Goal: Browse casually

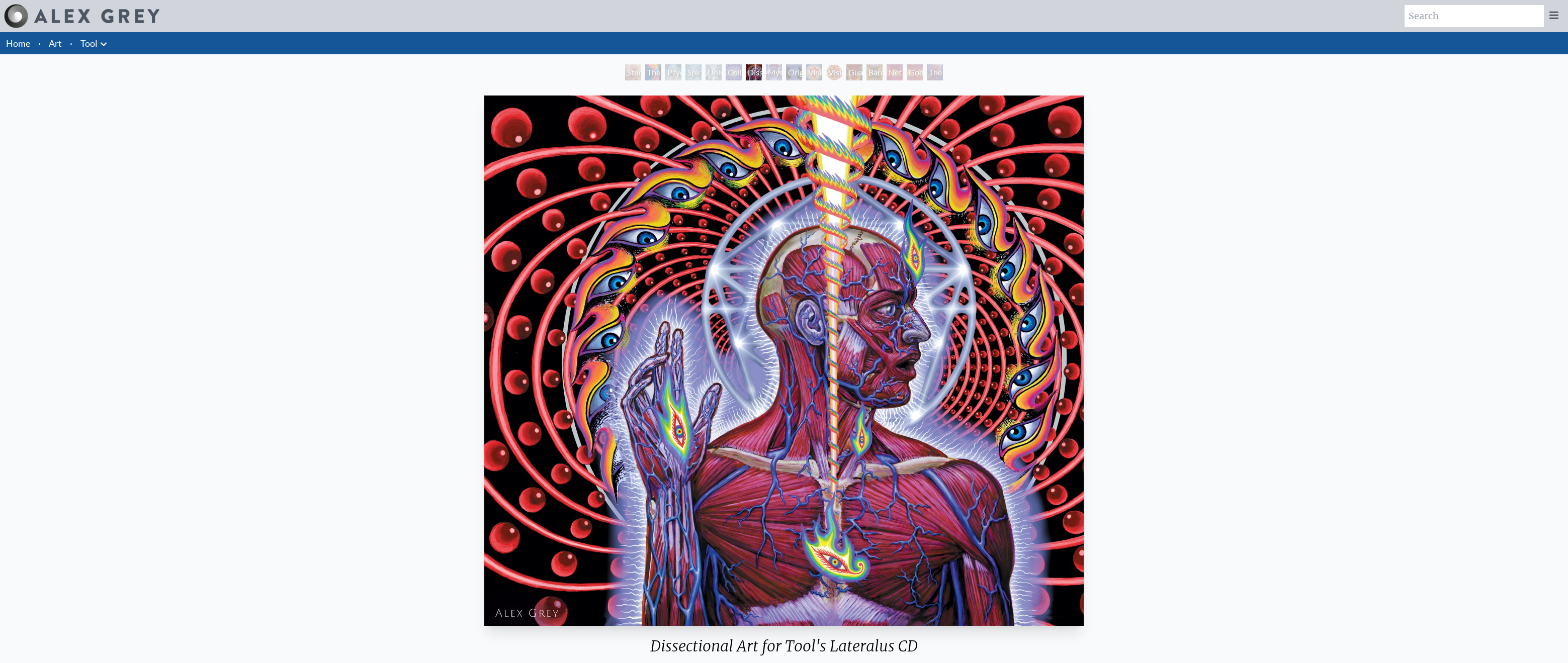
click at [1007, 235] on img "7 / 16" at bounding box center [784, 360] width 600 height 530
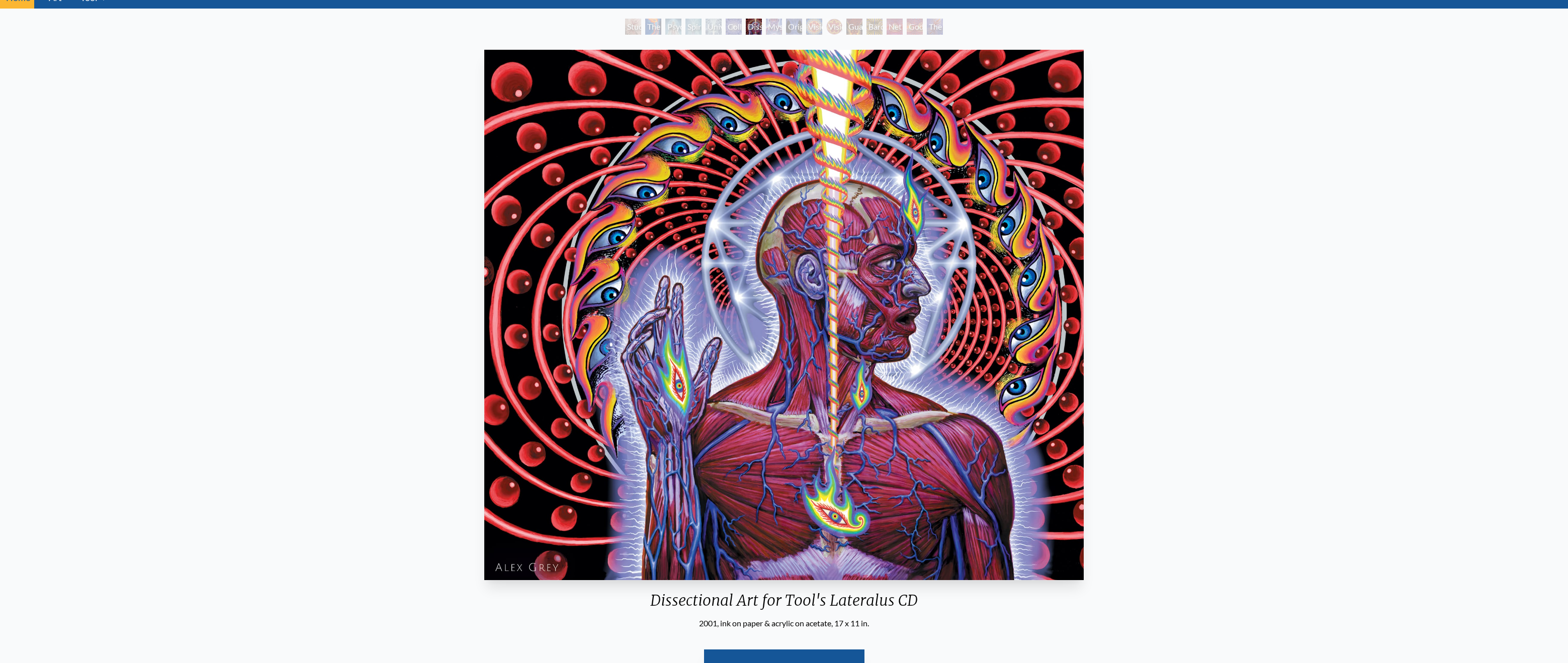
scroll to position [46, 0]
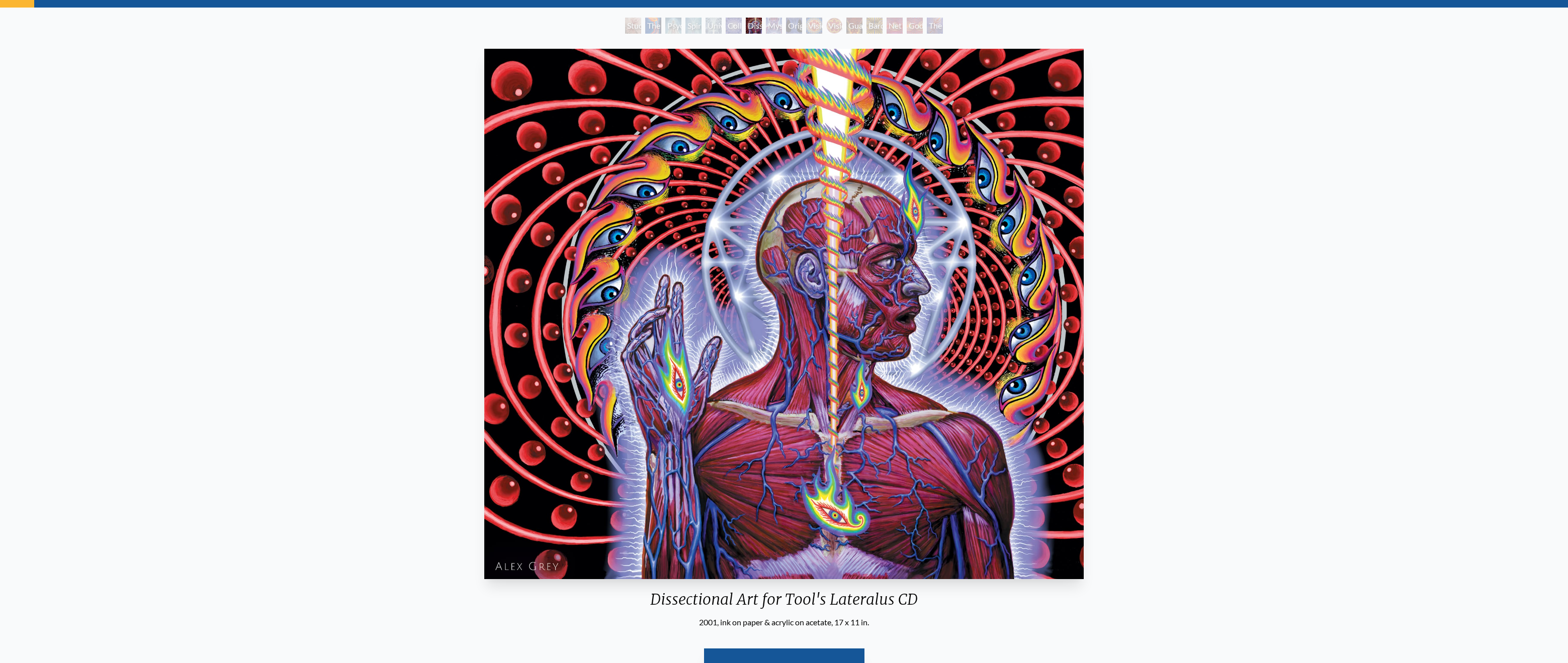
click at [773, 25] on div "Mystic Eye" at bounding box center [774, 25] width 16 height 16
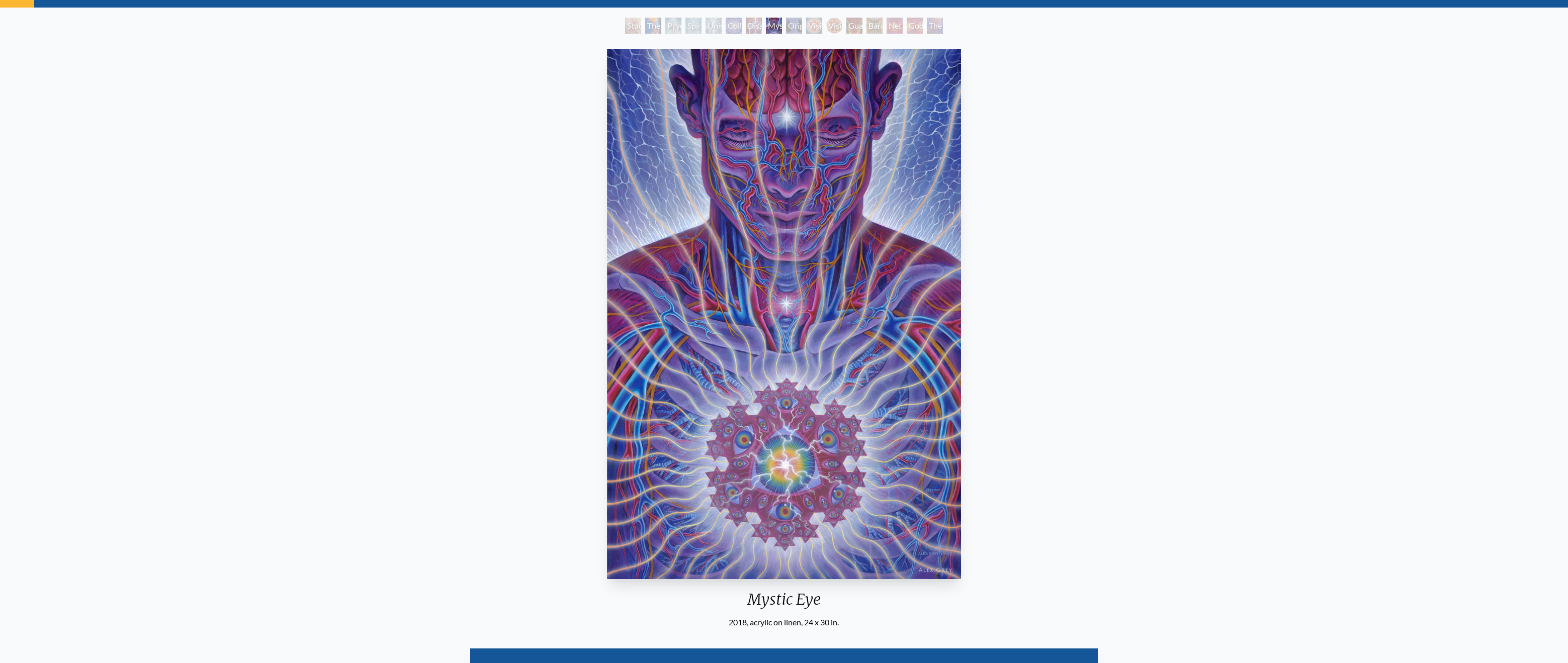
click at [746, 24] on div "Dissectional Art for Tool's Lateralus CD" at bounding box center [754, 25] width 16 height 16
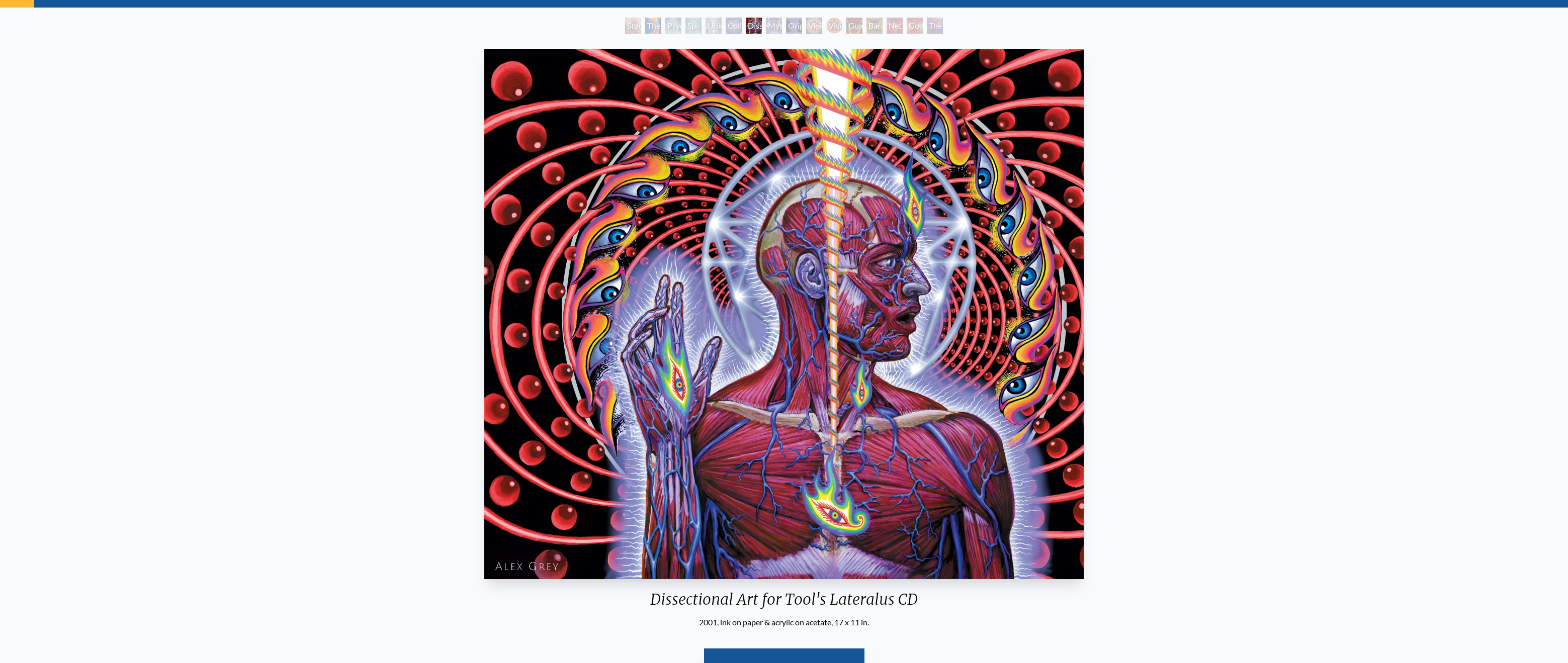
click at [1304, 348] on div "Dissectional Art for Tool's Lateralus CD 2001, ink on paper & acrylic on acetat…" at bounding box center [784, 373] width 1552 height 656
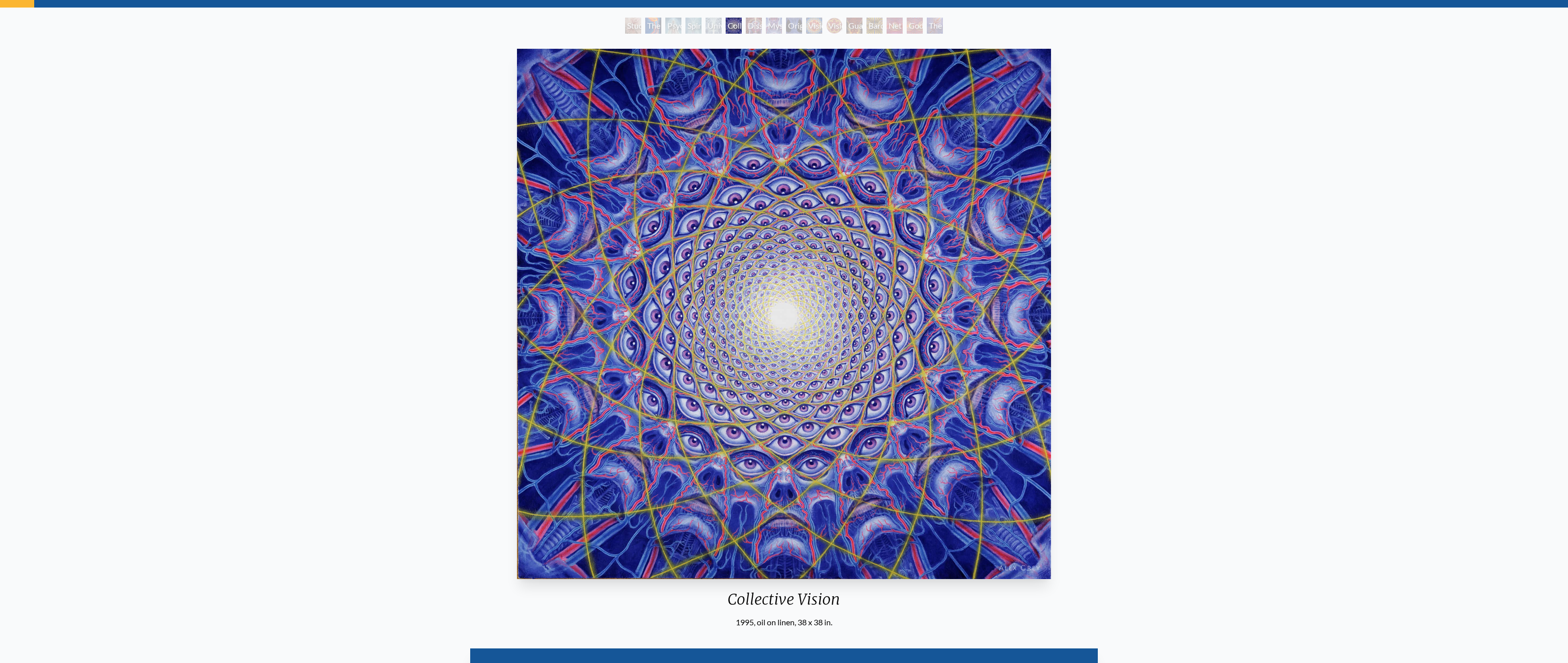
click at [1277, 252] on div "Collective Vision 1995, oil on linen, 38 x 38 in. Visit the CoSM Shop Collectiv…" at bounding box center [784, 485] width 1552 height 882
click at [1267, 276] on div "Collective Vision 1995, oil on linen, 38 x 38 in. Visit the CoSM Shop Collectiv…" at bounding box center [784, 485] width 1552 height 882
click at [821, 282] on img "6 / 16" at bounding box center [784, 314] width 534 height 530
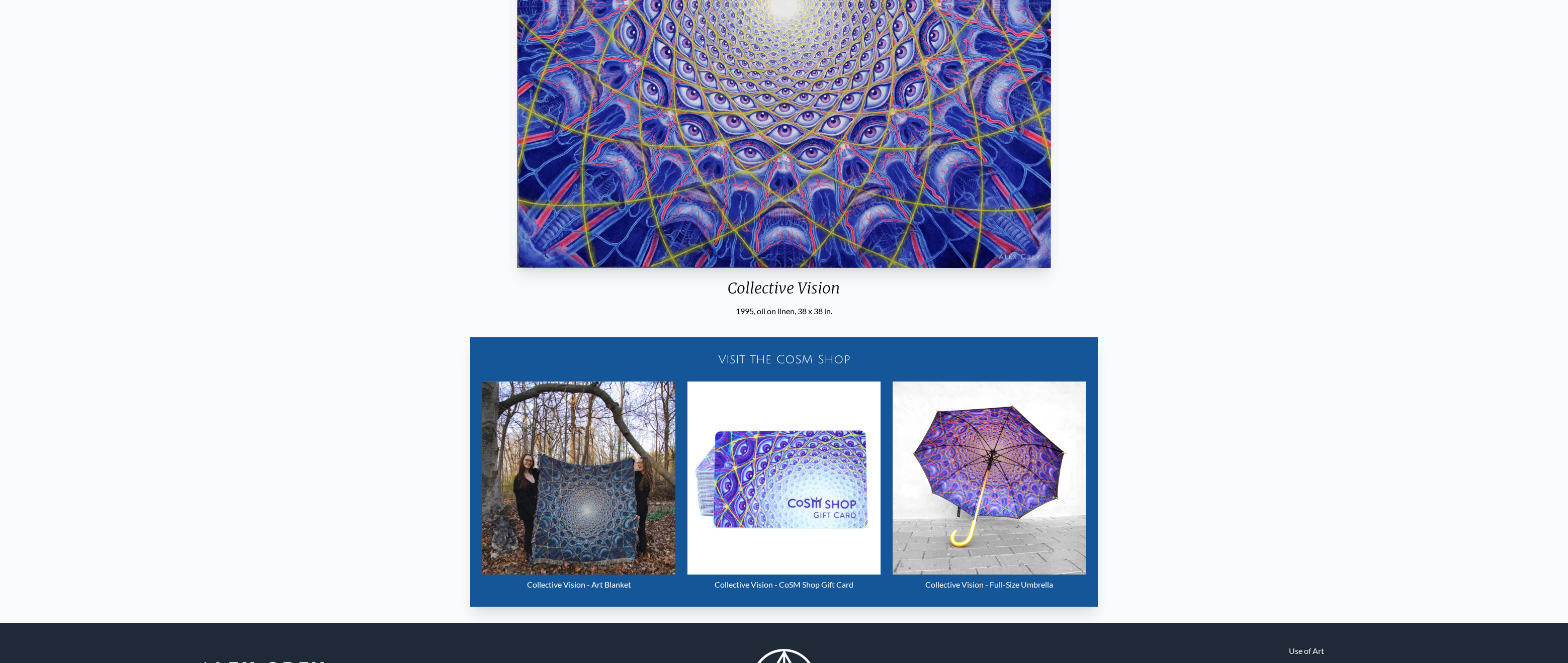
scroll to position [396, 0]
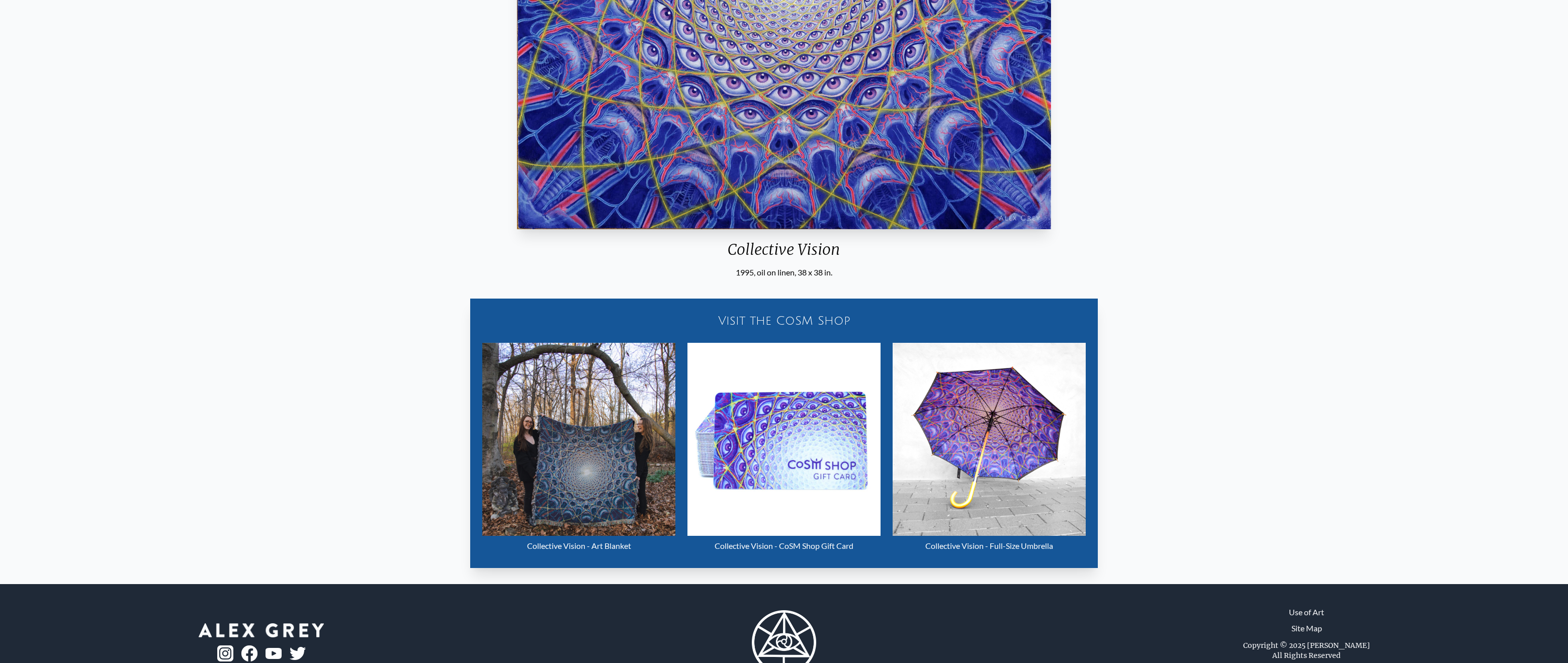
click at [1379, 225] on div "Collective Vision 1995, oil on linen, 38 x 38 in. Visit the CoSM Shop Collectiv…" at bounding box center [784, 135] width 1552 height 882
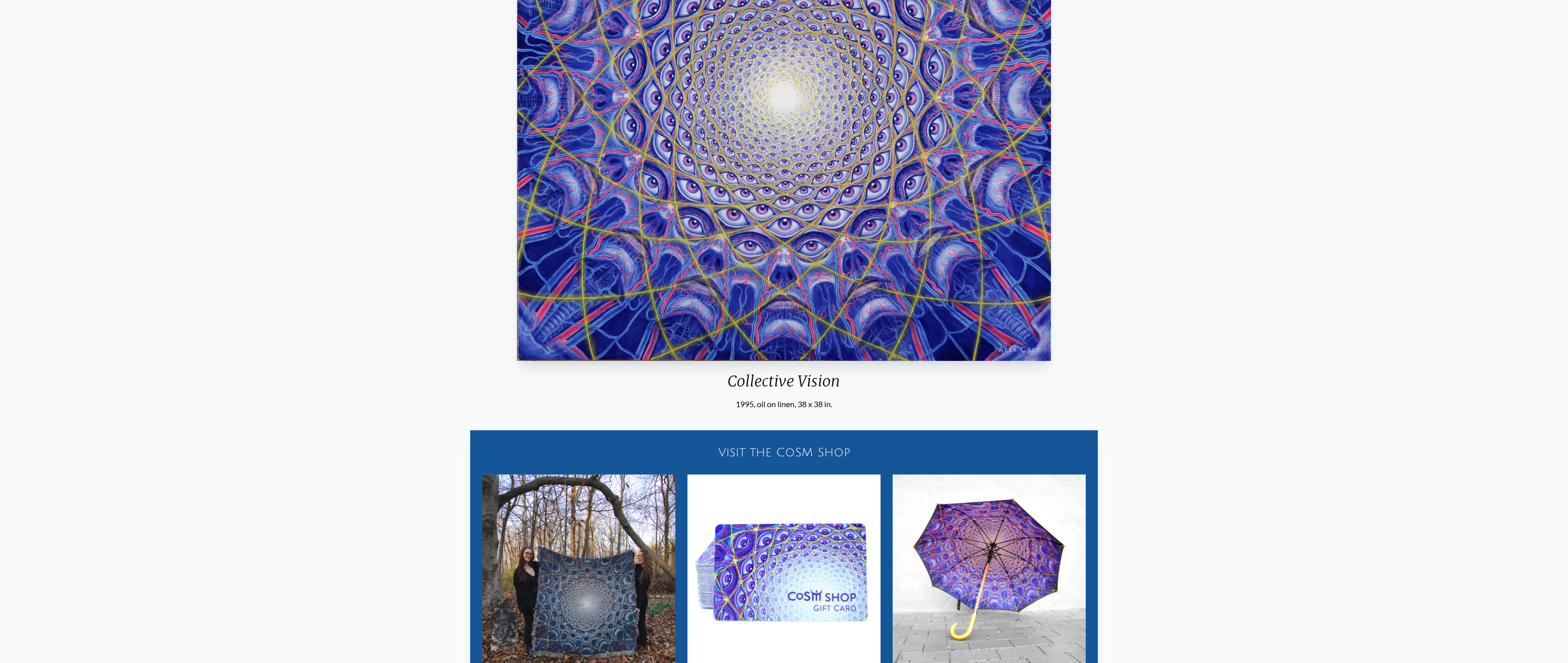
click at [1452, 228] on div "Collective Vision 1995, oil on linen, 38 x 38 in. Visit the CoSM Shop Collectiv…" at bounding box center [784, 267] width 1552 height 882
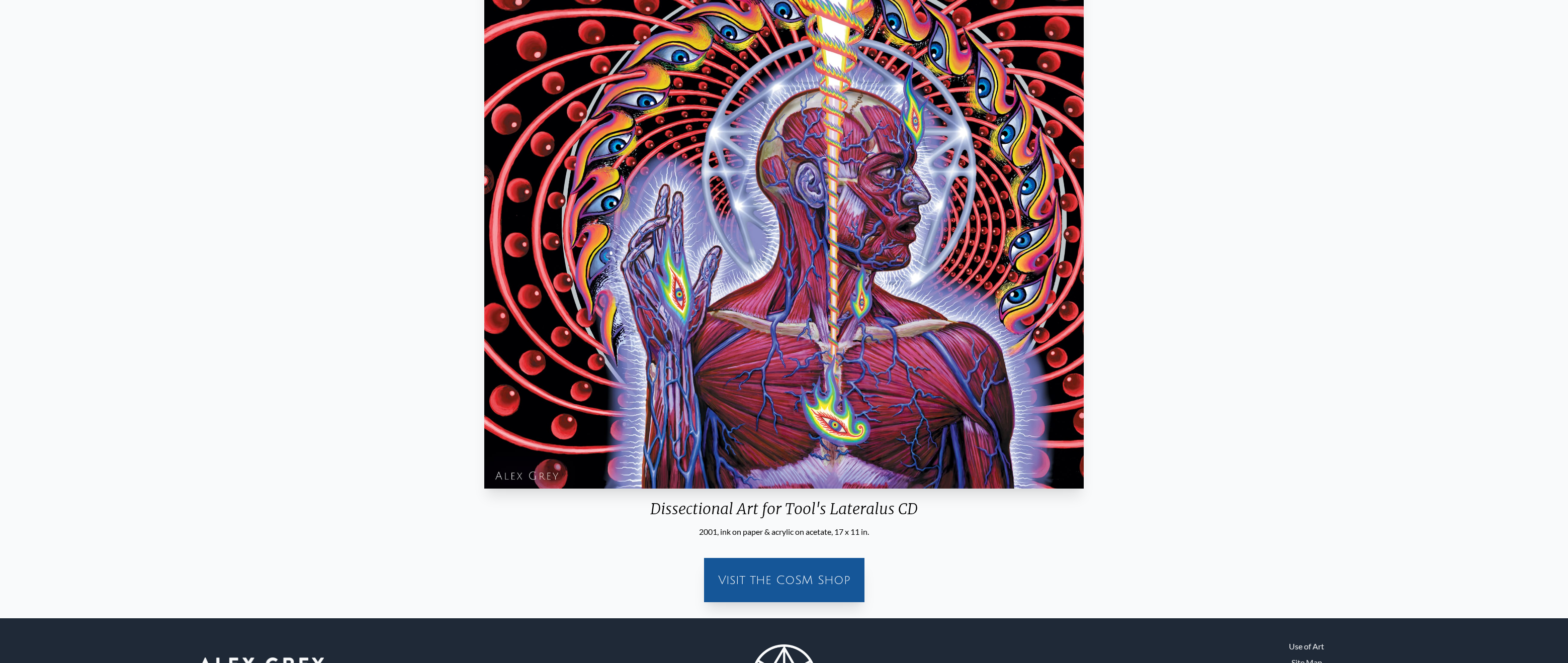
scroll to position [136, 0]
click at [1494, 259] on div "Dissectional Art for Tool's Lateralus CD 2001, ink on paper & acrylic on acetat…" at bounding box center [784, 283] width 1552 height 656
